Goal: Information Seeking & Learning: Find contact information

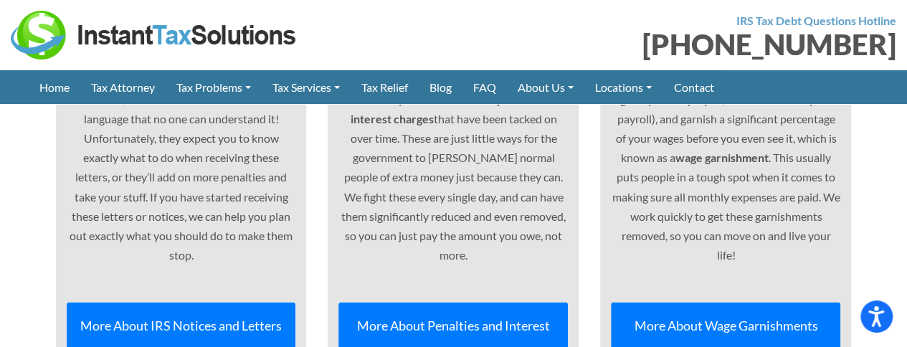
scroll to position [4696, 0]
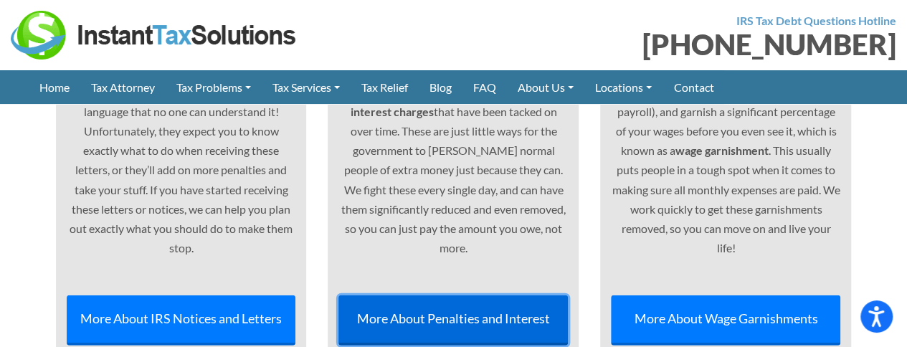
click at [435, 295] on link "More About Penalties and Interest" at bounding box center [452, 319] width 229 height 49
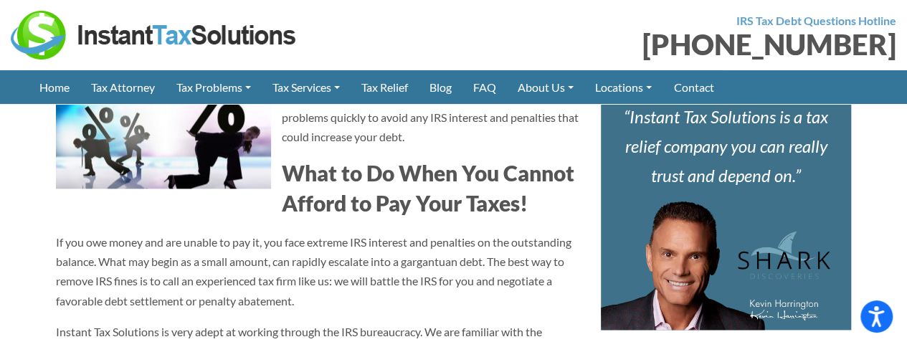
scroll to position [822, 0]
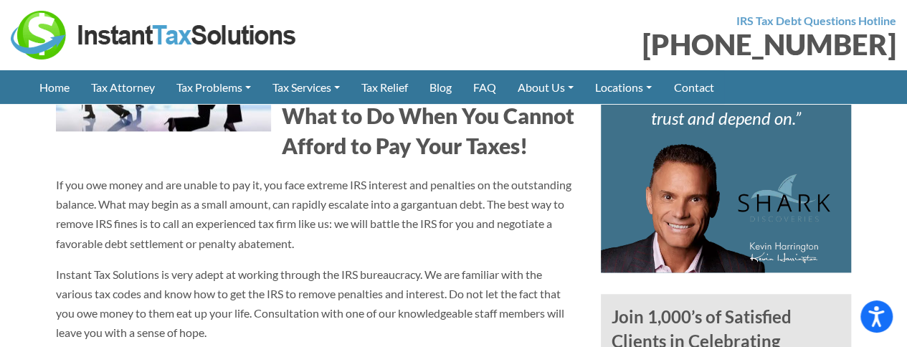
click at [577, 49] on div "[PHONE_NUMBER]" at bounding box center [681, 44] width 432 height 29
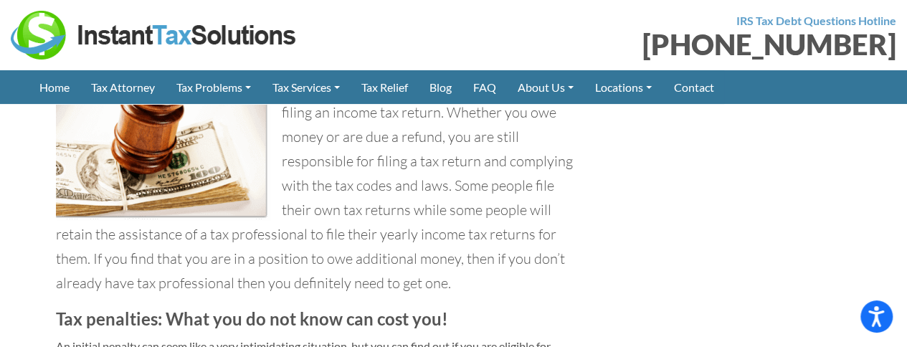
scroll to position [2630, 0]
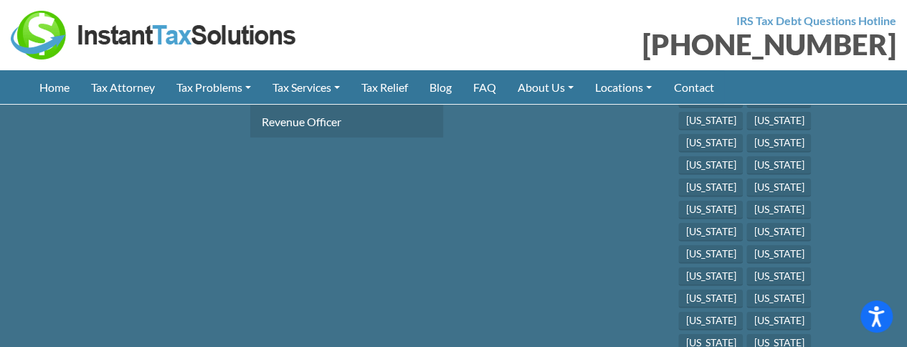
scroll to position [7420, 0]
